Goal: Share content: Share content

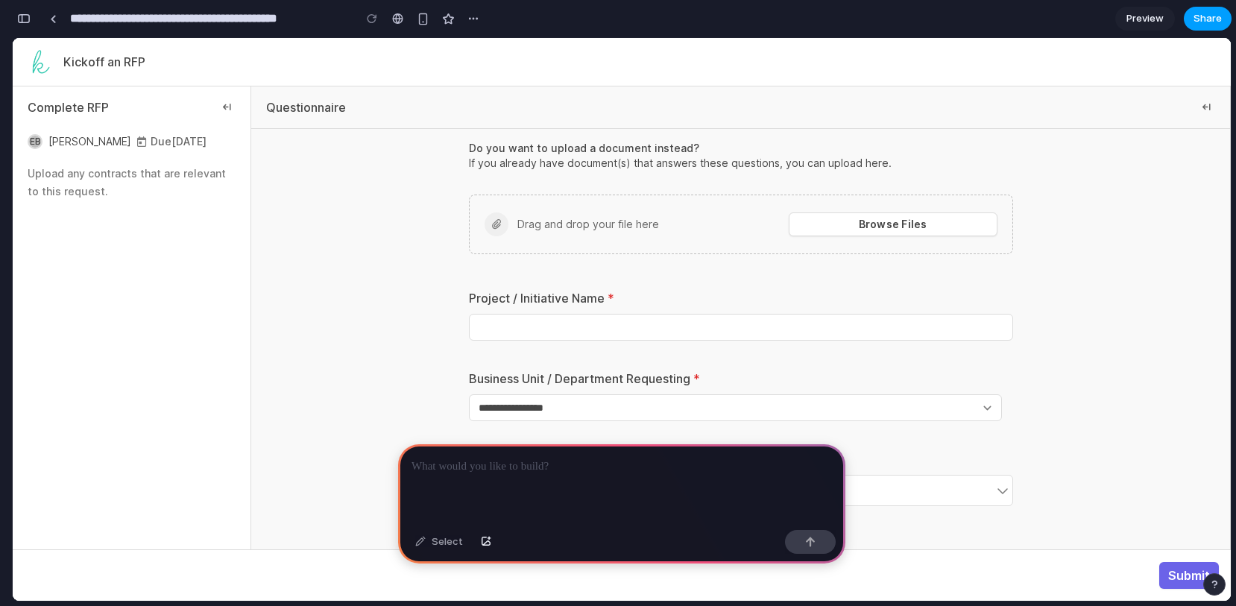
click at [1219, 16] on span "Share" at bounding box center [1207, 18] width 28 height 15
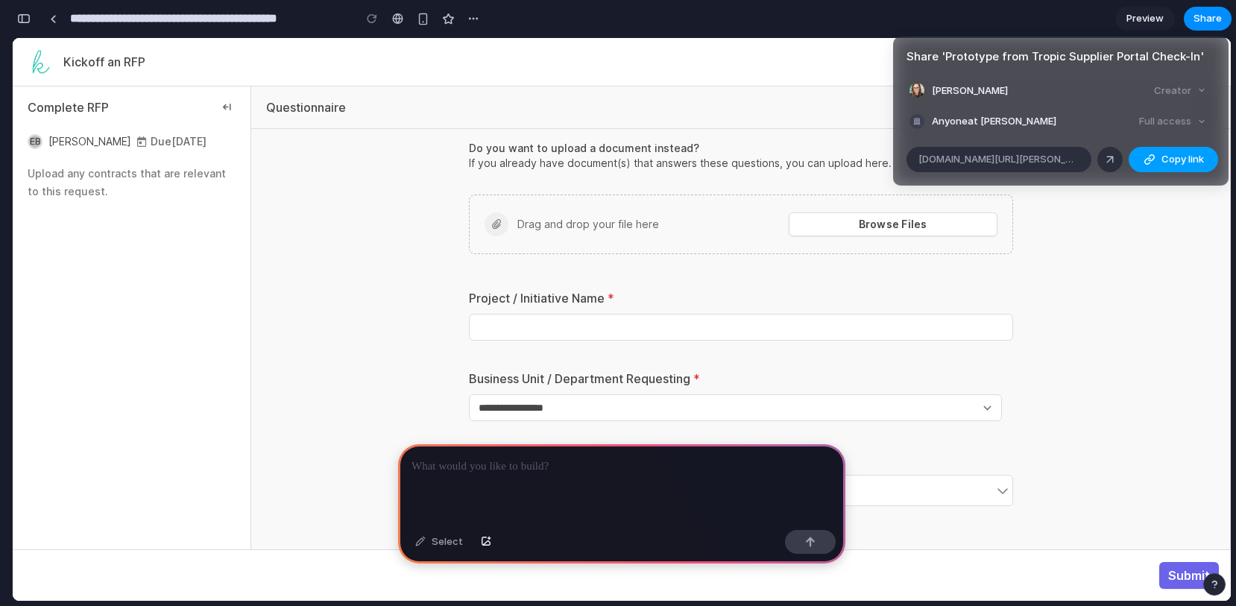
click at [1164, 156] on span "Copy link" at bounding box center [1182, 159] width 42 height 15
click at [1141, 19] on div "Share ' Prototype from Tropic Supplier Portal Check-In ' [PERSON_NAME] Creator …" at bounding box center [618, 303] width 1236 height 606
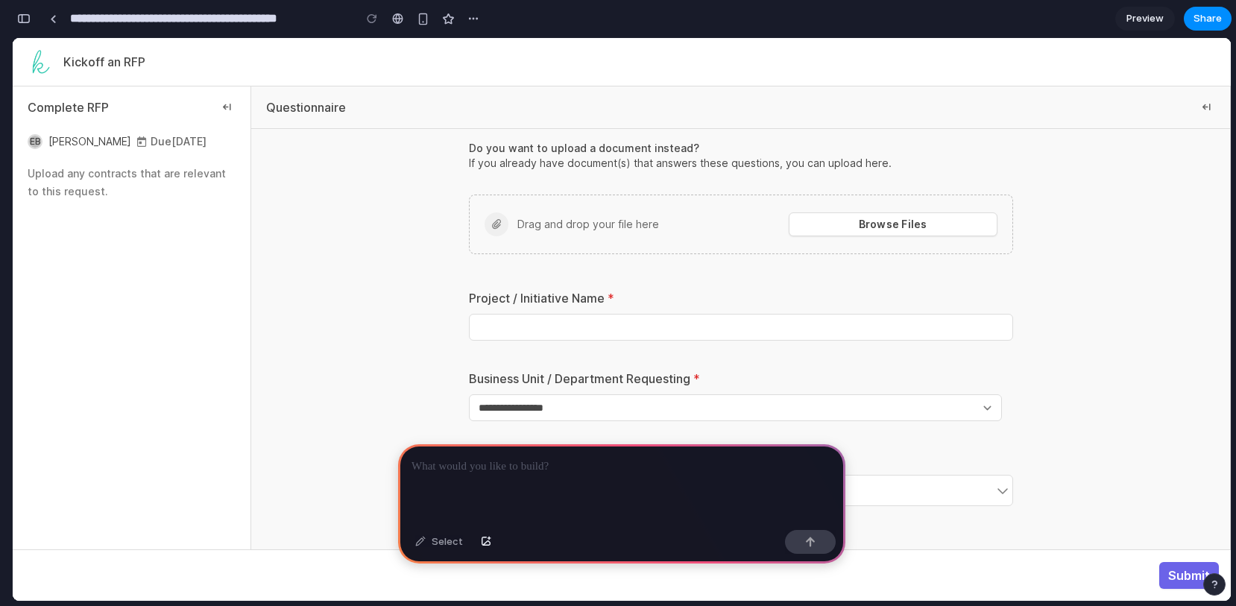
click at [1142, 19] on span "Preview" at bounding box center [1144, 18] width 37 height 15
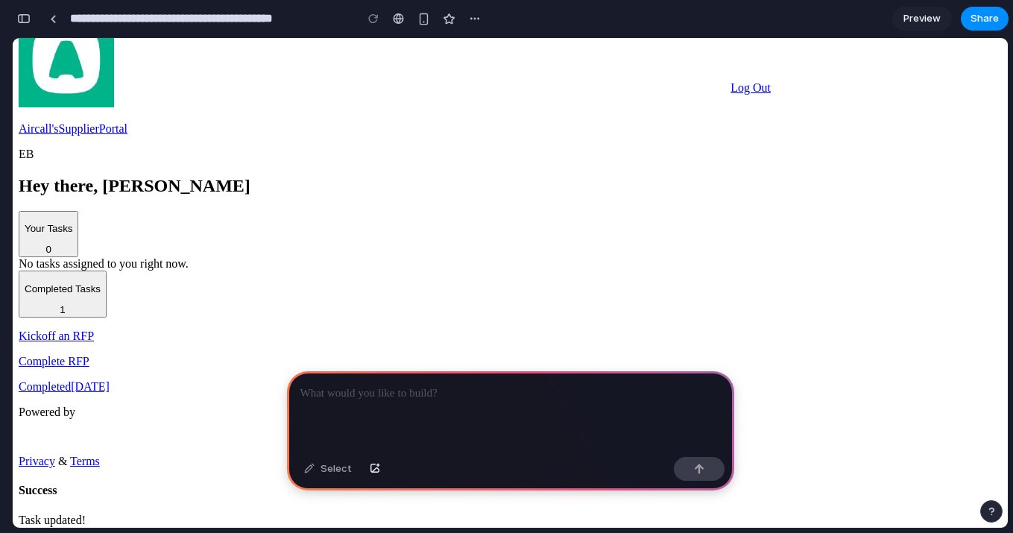
scroll to position [54, 0]
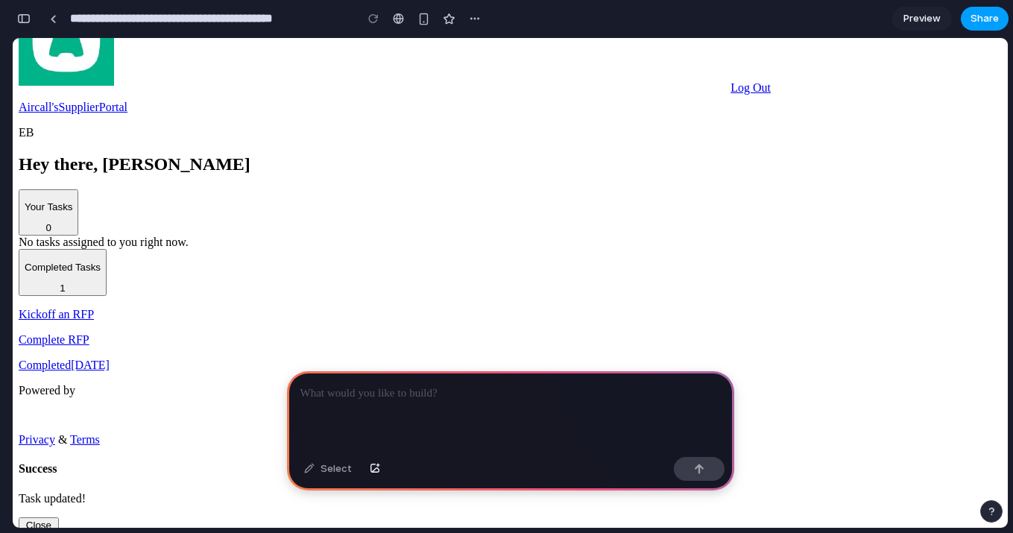
click at [988, 14] on span "Share" at bounding box center [985, 18] width 28 height 15
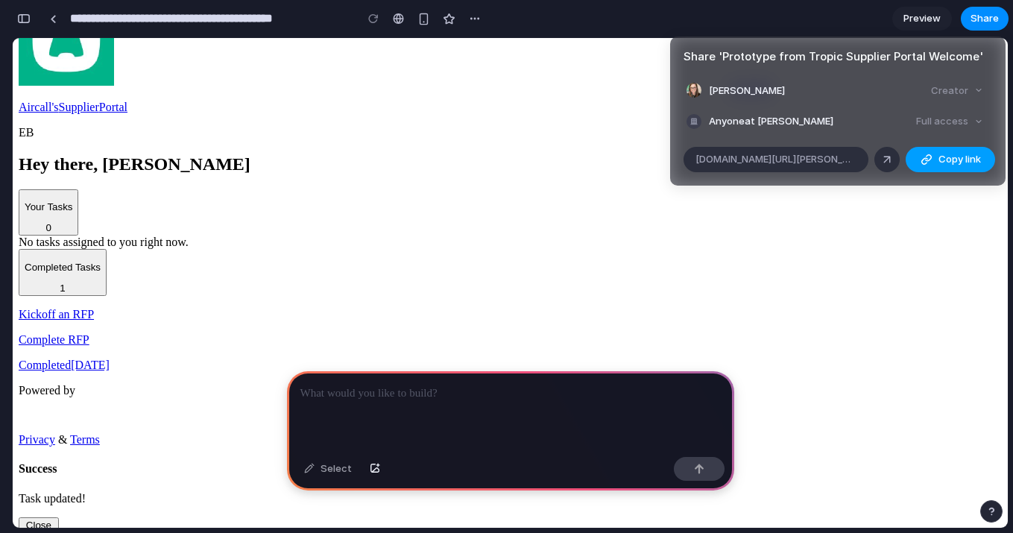
click at [932, 157] on button "Copy link" at bounding box center [950, 159] width 89 height 25
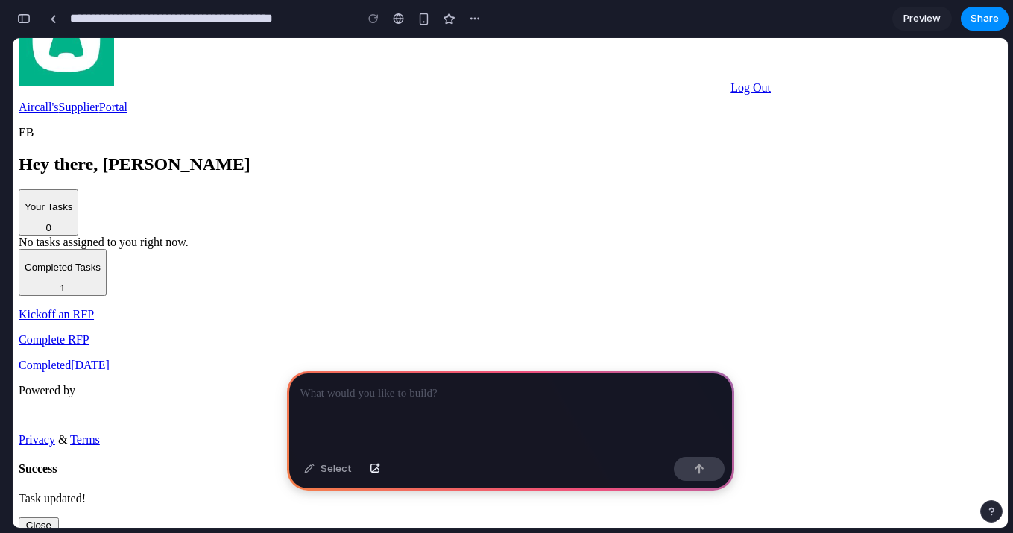
click at [929, 14] on div "Share ' Prototype from Tropic Supplier Portal Welcome ' Erika Baker Creator Any…" at bounding box center [506, 266] width 1013 height 533
click at [927, 18] on span "Preview" at bounding box center [921, 18] width 37 height 15
